Goal: Task Accomplishment & Management: Use online tool/utility

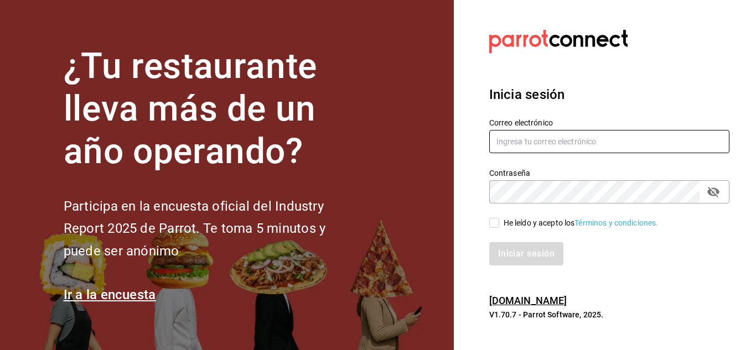
type input "[EMAIL_ADDRESS][DOMAIN_NAME]"
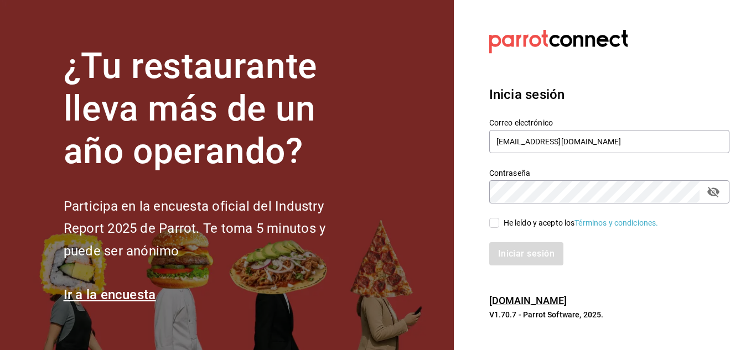
click at [496, 217] on label "He leído y acepto los Términos y condiciones." at bounding box center [573, 223] width 169 height 12
click at [496, 218] on input "He leído y acepto los Términos y condiciones." at bounding box center [494, 223] width 10 height 10
checkbox input "true"
click at [521, 253] on button "Iniciar sesión" at bounding box center [526, 253] width 75 height 23
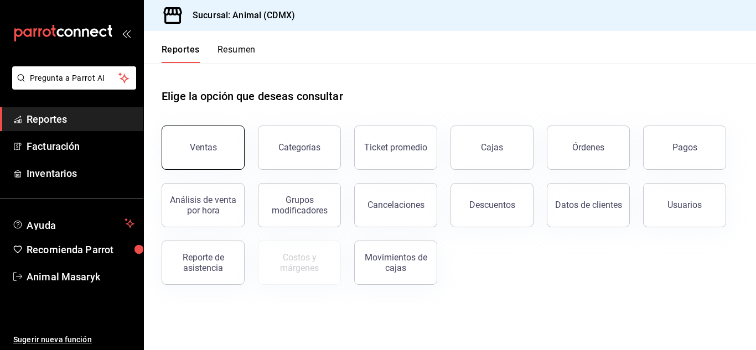
click at [198, 153] on button "Ventas" at bounding box center [203, 148] width 83 height 44
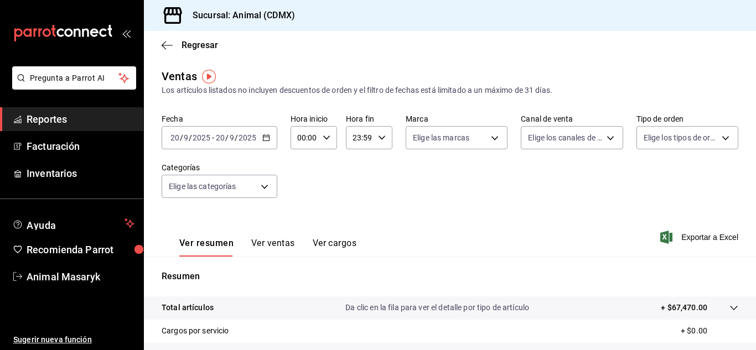
click at [248, 142] on input "2025" at bounding box center [247, 137] width 19 height 9
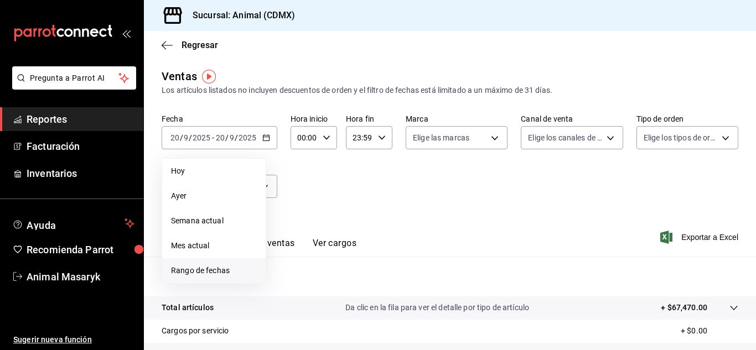
click at [196, 272] on span "Rango de fechas" at bounding box center [214, 271] width 86 height 12
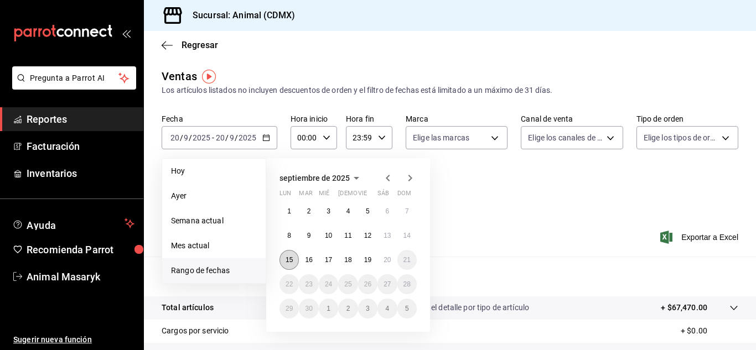
click at [288, 256] on abbr "15" at bounding box center [288, 260] width 7 height 8
click at [386, 264] on button "20" at bounding box center [386, 260] width 19 height 20
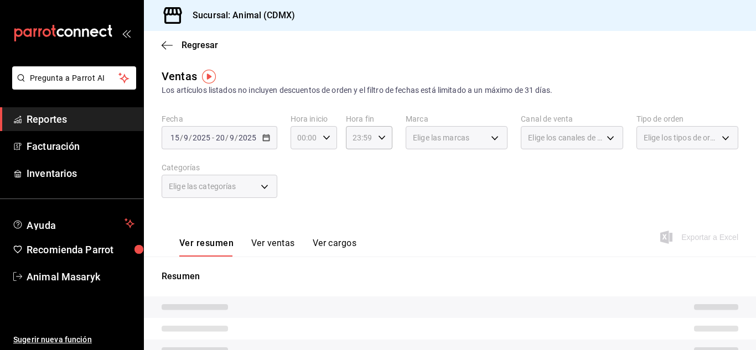
click at [331, 139] on div "00:00 Hora inicio" at bounding box center [313, 137] width 46 height 23
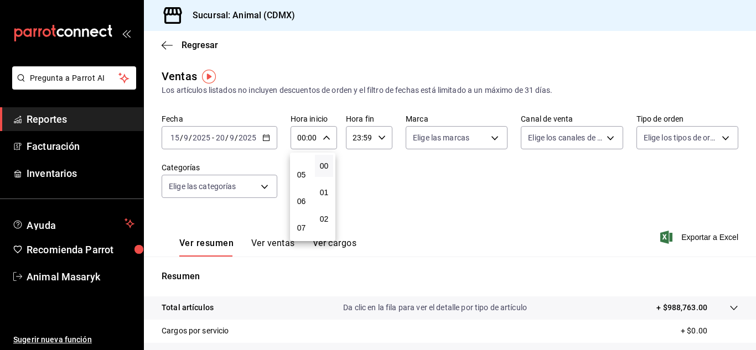
scroll to position [123, 0]
click at [306, 174] on button "05" at bounding box center [301, 175] width 18 height 22
type input "05:00"
click at [365, 141] on div at bounding box center [378, 175] width 756 height 350
click at [365, 141] on input "23:59" at bounding box center [360, 138] width 28 height 22
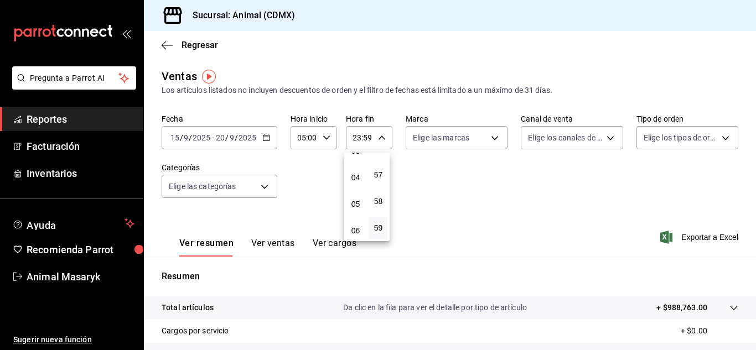
scroll to position [94, 0]
click at [353, 205] on span "05" at bounding box center [355, 204] width 5 height 9
click at [378, 169] on span "00" at bounding box center [378, 166] width 5 height 9
type input "05:00"
click at [443, 146] on div at bounding box center [378, 175] width 756 height 350
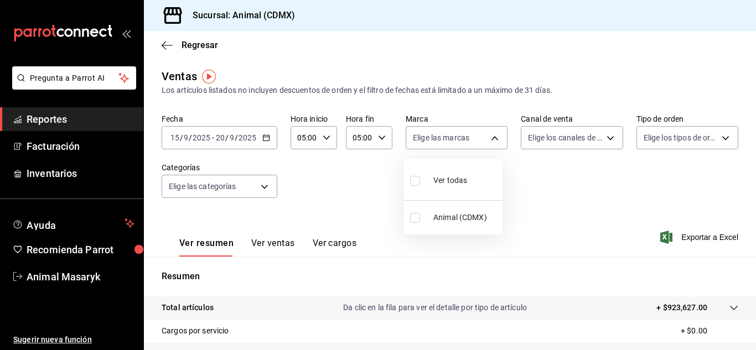
click at [443, 146] on body "Pregunta a Parrot AI Reportes Facturación Inventarios Ayuda Recomienda Parrot A…" at bounding box center [378, 175] width 756 height 350
click at [444, 180] on span "Ver todas" at bounding box center [450, 181] width 34 height 12
type input "cb0f6aec-1481-4e37-861c-bab9b3a65b14"
checkbox input "true"
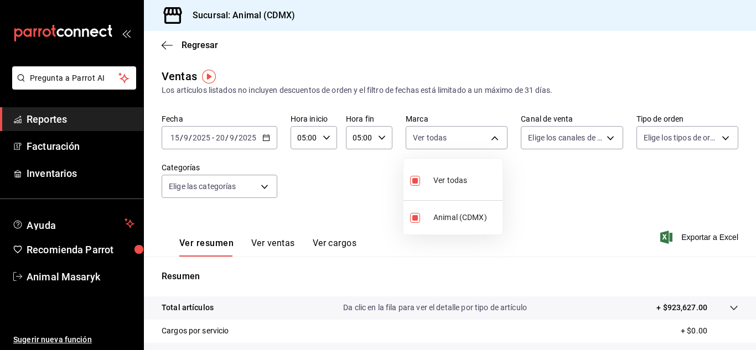
click at [572, 142] on div at bounding box center [378, 175] width 756 height 350
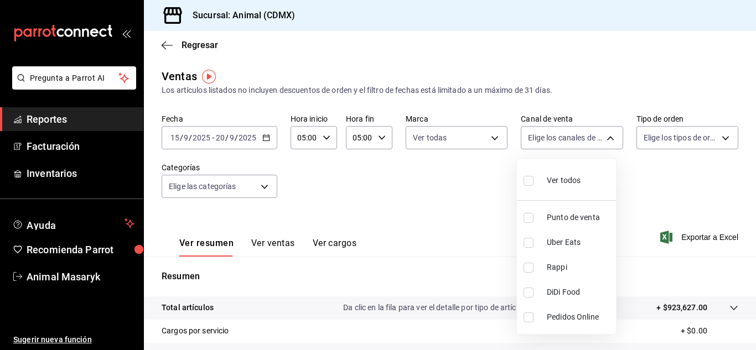
click at [572, 142] on body "Pregunta a Parrot AI Reportes Facturación Inventarios Ayuda Recomienda Parrot A…" at bounding box center [378, 175] width 756 height 350
click at [526, 184] on input "checkbox" at bounding box center [528, 181] width 10 height 10
checkbox input "true"
type input "PARROT,UBER_EATS,RAPPI,DIDI_FOOD,ONLINE"
checkbox input "true"
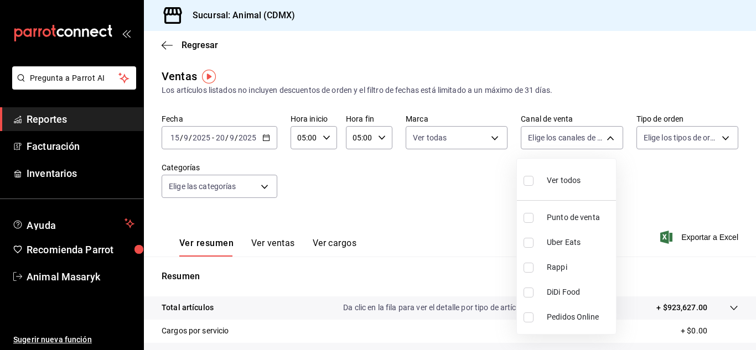
checkbox input "true"
click at [661, 142] on div at bounding box center [378, 175] width 756 height 350
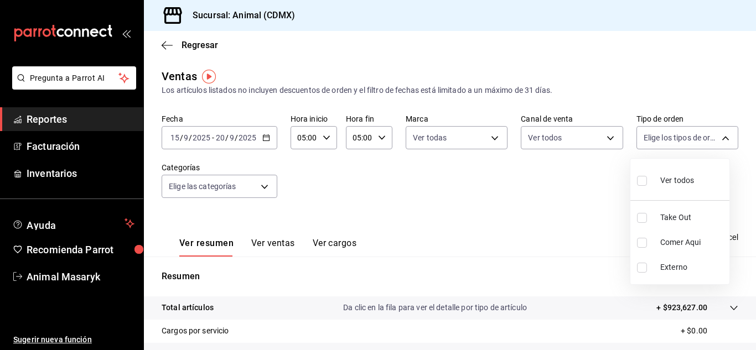
click at [661, 142] on body "Pregunta a Parrot AI Reportes Facturación Inventarios Ayuda Recomienda Parrot A…" at bounding box center [378, 175] width 756 height 350
click at [641, 180] on input "checkbox" at bounding box center [642, 181] width 10 height 10
checkbox input "true"
type input "ad44a823-99d3-4372-a913-4cf57f2a9ac0,b8ee5ff1-85c8-4a81-aa51-555e6c8ba0c6,EXTER…"
checkbox input "true"
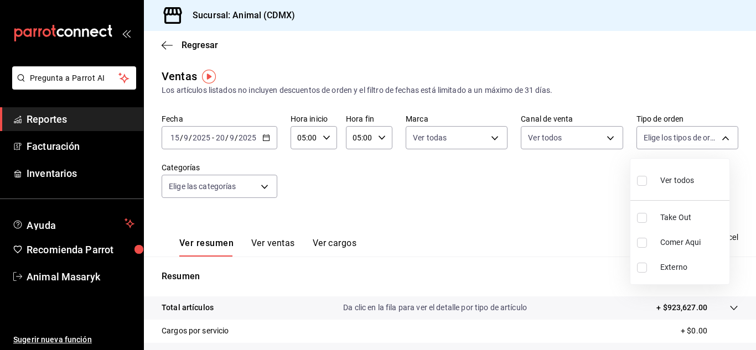
checkbox input "true"
click at [263, 191] on div at bounding box center [378, 175] width 756 height 350
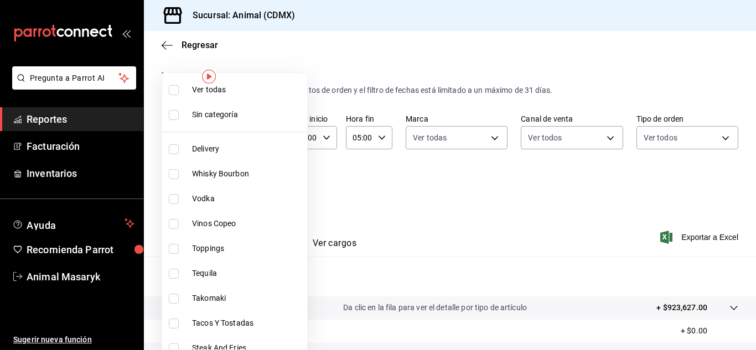
click at [263, 191] on body "Pregunta a Parrot AI Reportes Facturación Inventarios Ayuda Recomienda Parrot A…" at bounding box center [378, 175] width 756 height 350
click at [194, 86] on span "Ver todas" at bounding box center [247, 90] width 111 height 12
type input "281688af-6220-48ae-86b9-ca5e6f63eb3e,2ffeebaa-176c-4024-95f8-553ffecca8da,37769…"
checkbox input "true"
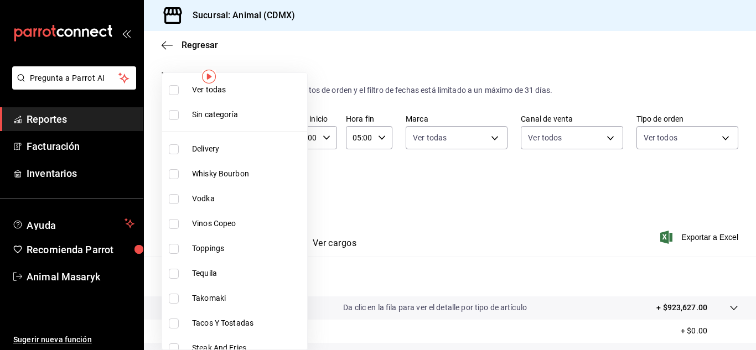
checkbox input "true"
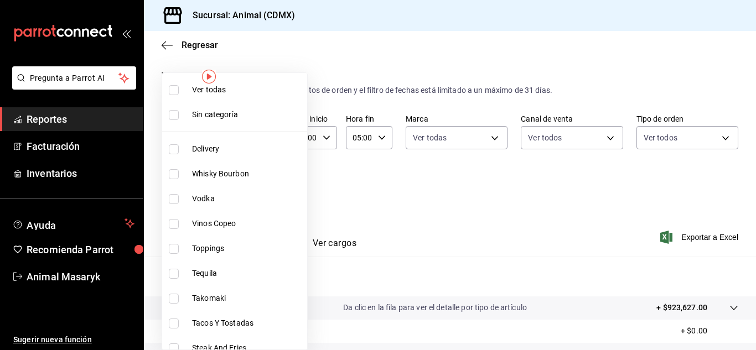
checkbox input "true"
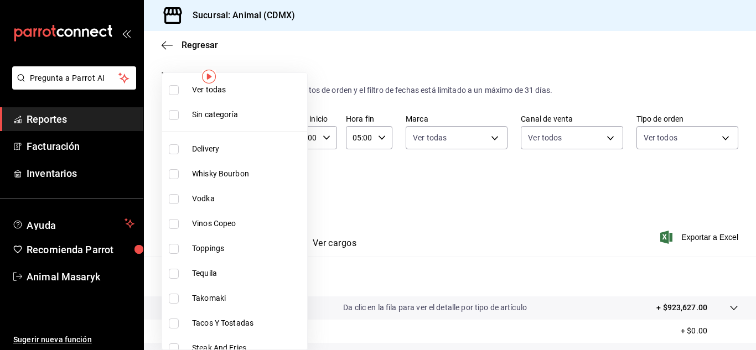
checkbox input "true"
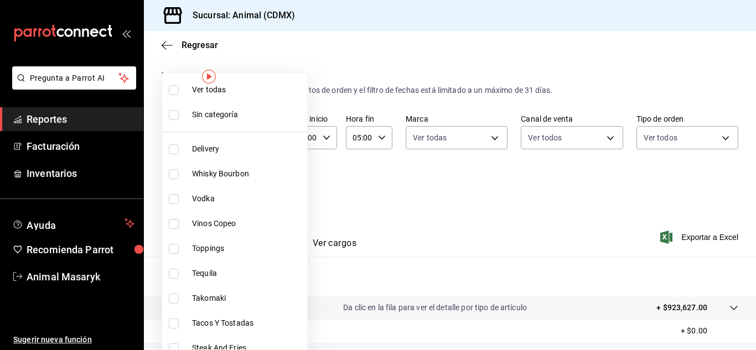
checkbox input "true"
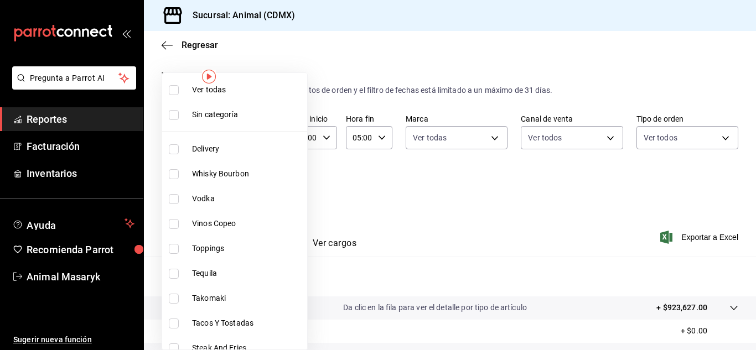
checkbox input "true"
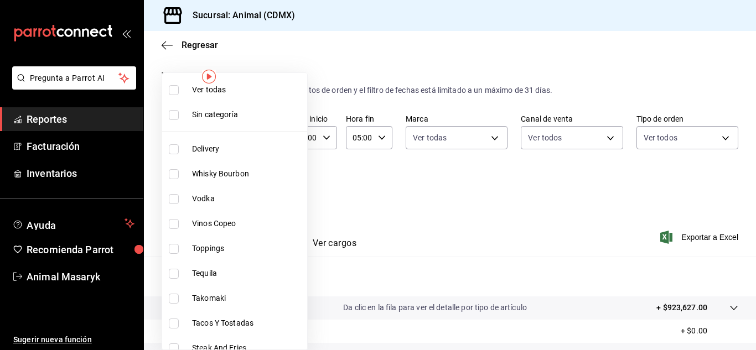
checkbox input "true"
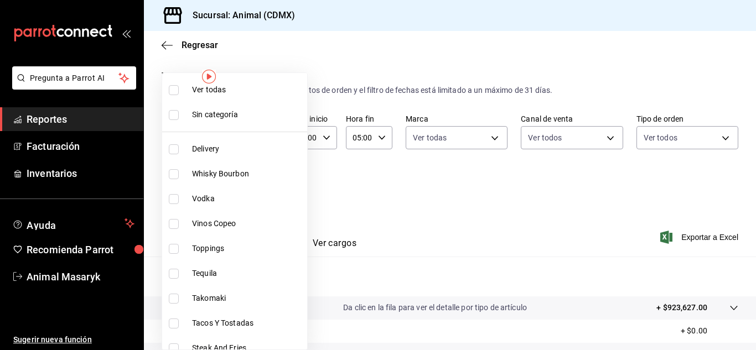
checkbox input "true"
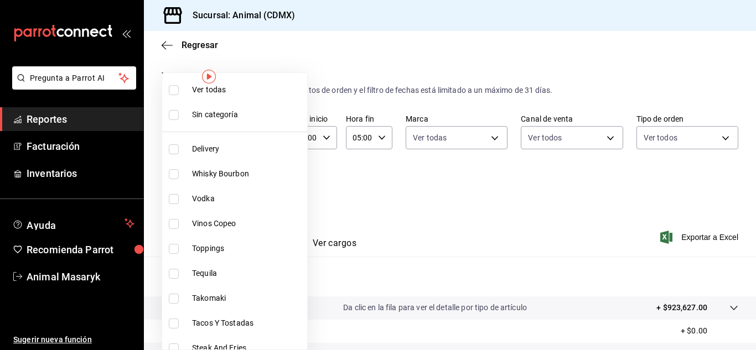
checkbox input "true"
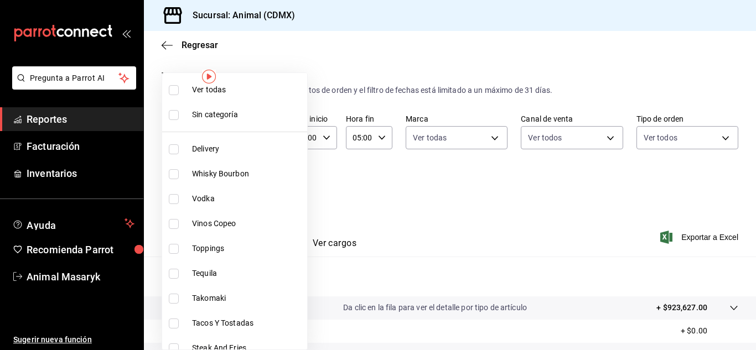
checkbox input "true"
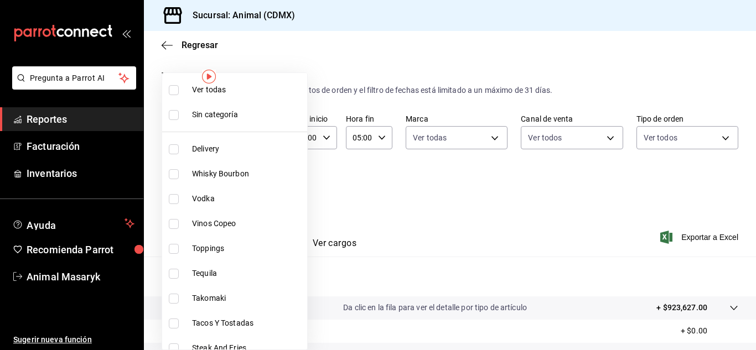
checkbox input "true"
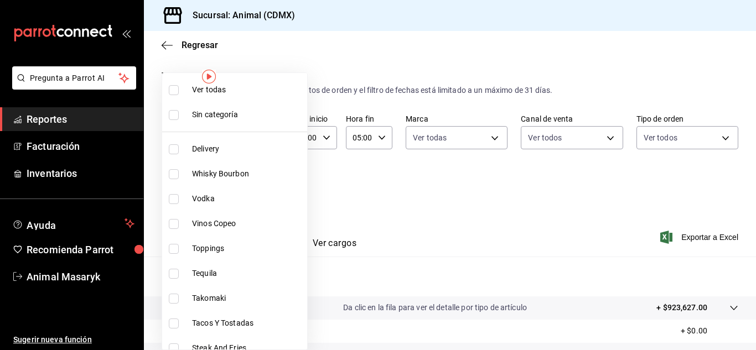
checkbox input "true"
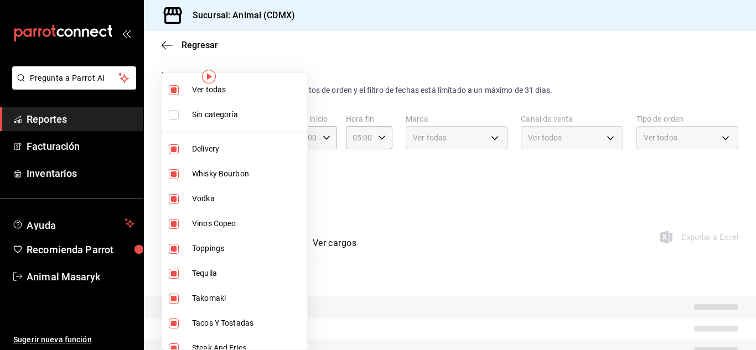
click at [639, 92] on div at bounding box center [378, 175] width 756 height 350
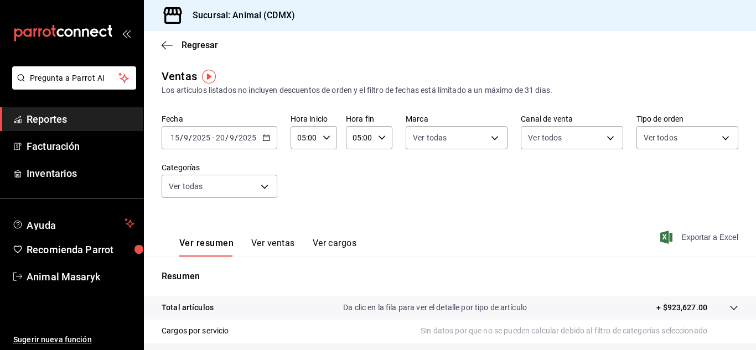
click at [683, 237] on span "Exportar a Excel" at bounding box center [700, 237] width 76 height 13
